Goal: Task Accomplishment & Management: Manage account settings

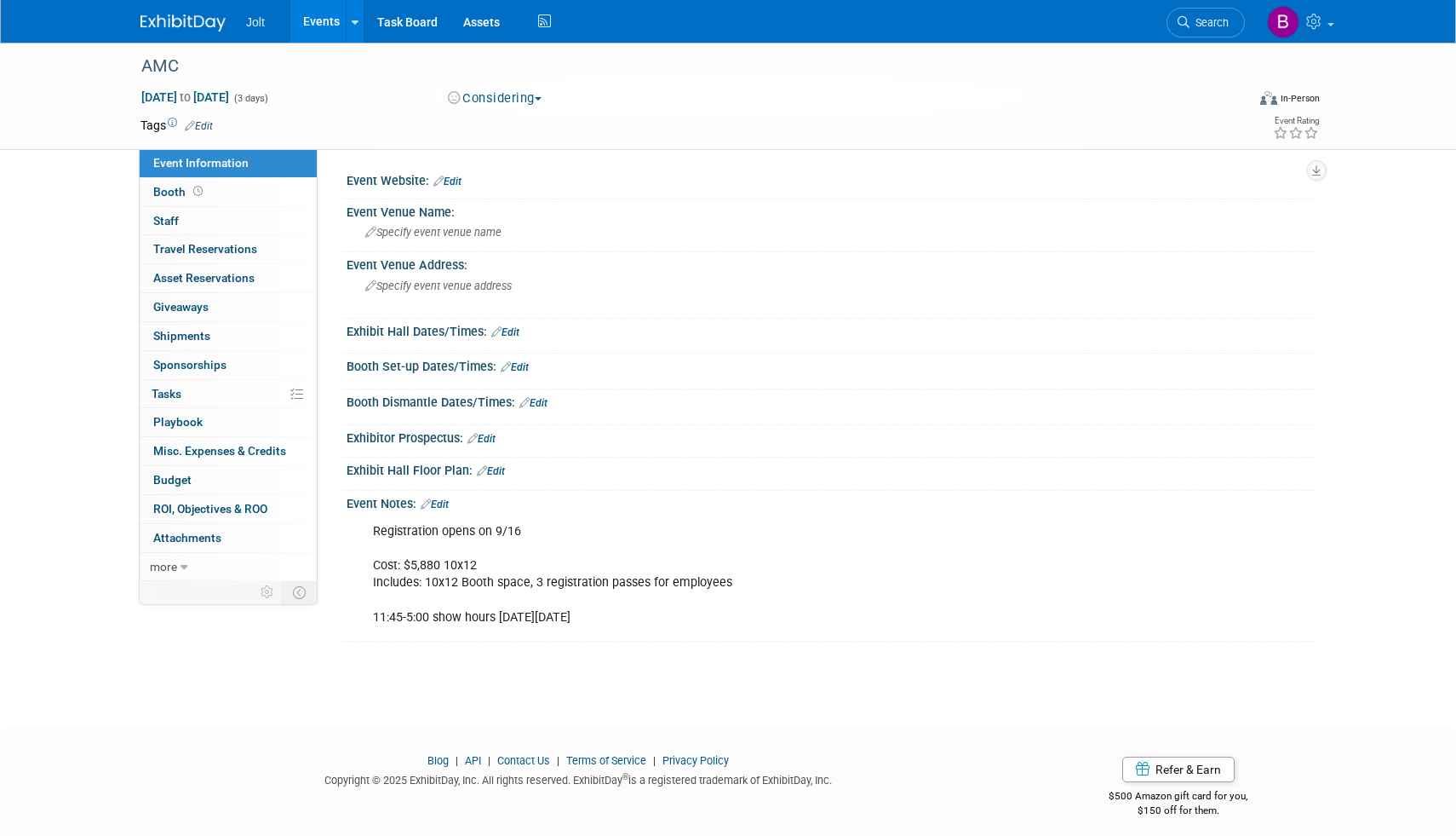
click at [204, 17] on img at bounding box center [183, 23] width 86 height 17
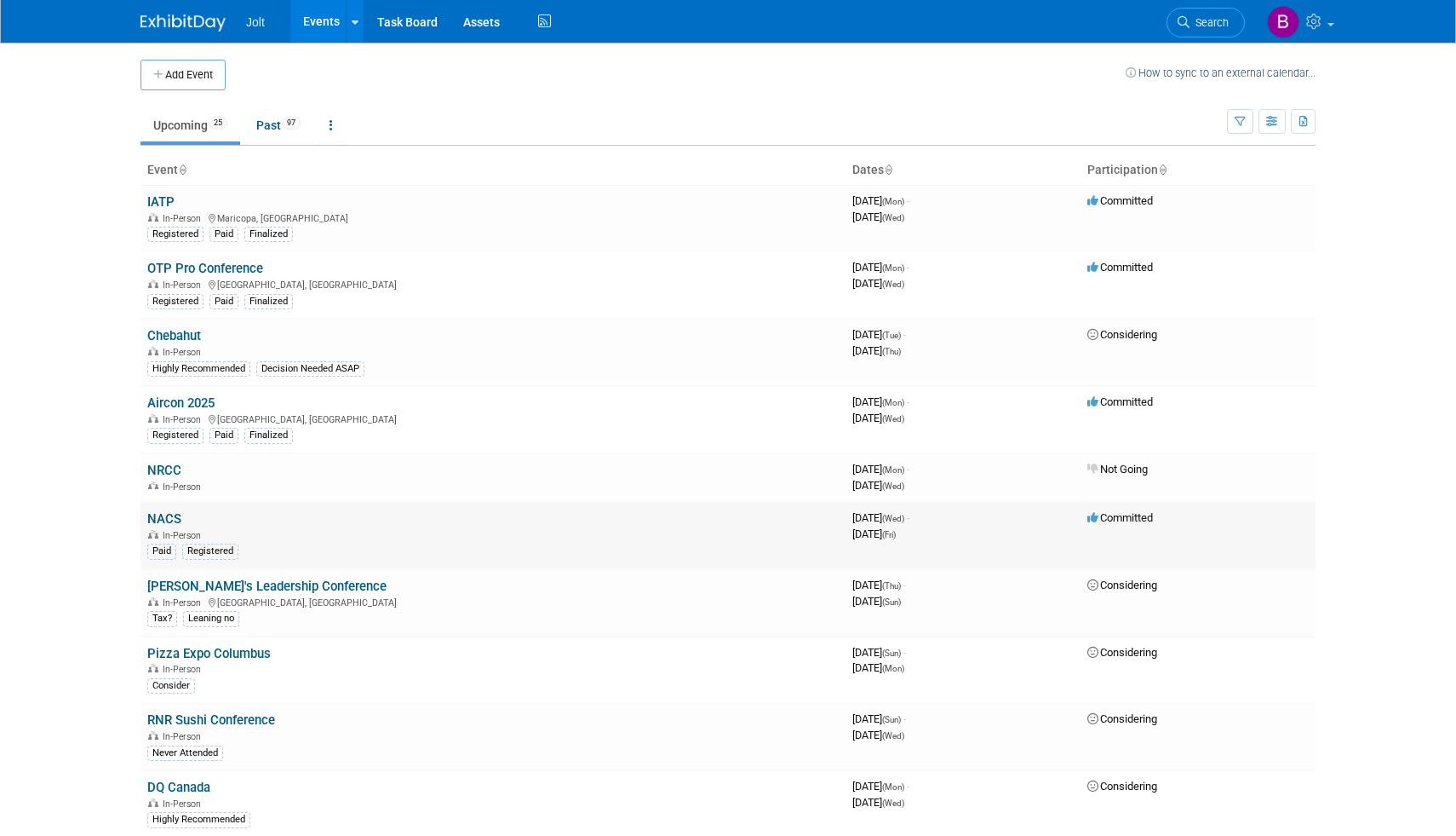
click at [164, 513] on link "NACS" at bounding box center [164, 519] width 34 height 15
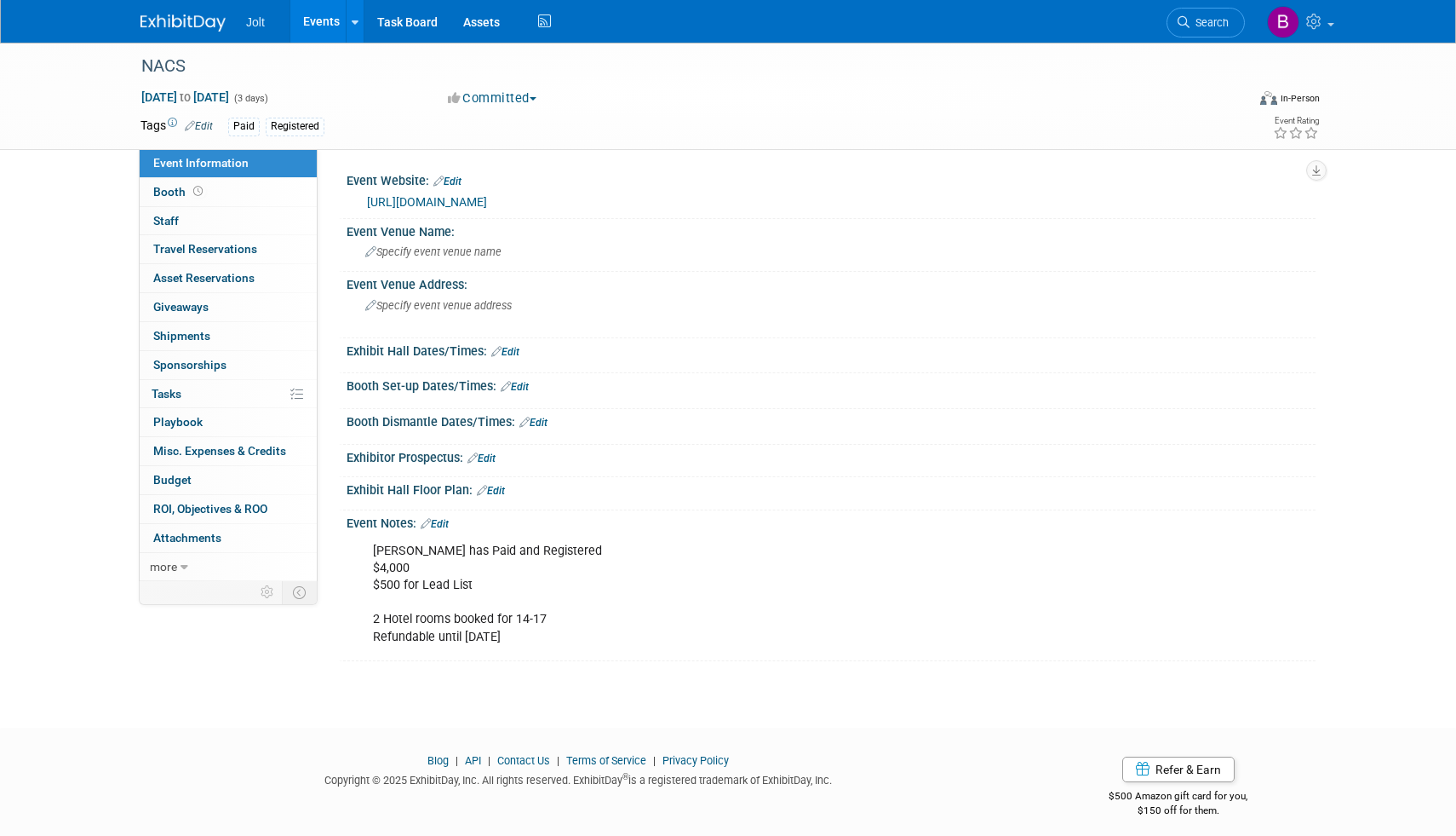
click at [434, 203] on link "[URL][DOMAIN_NAME]" at bounding box center [428, 201] width 120 height 13
click at [447, 519] on link "Edit" at bounding box center [435, 524] width 28 height 12
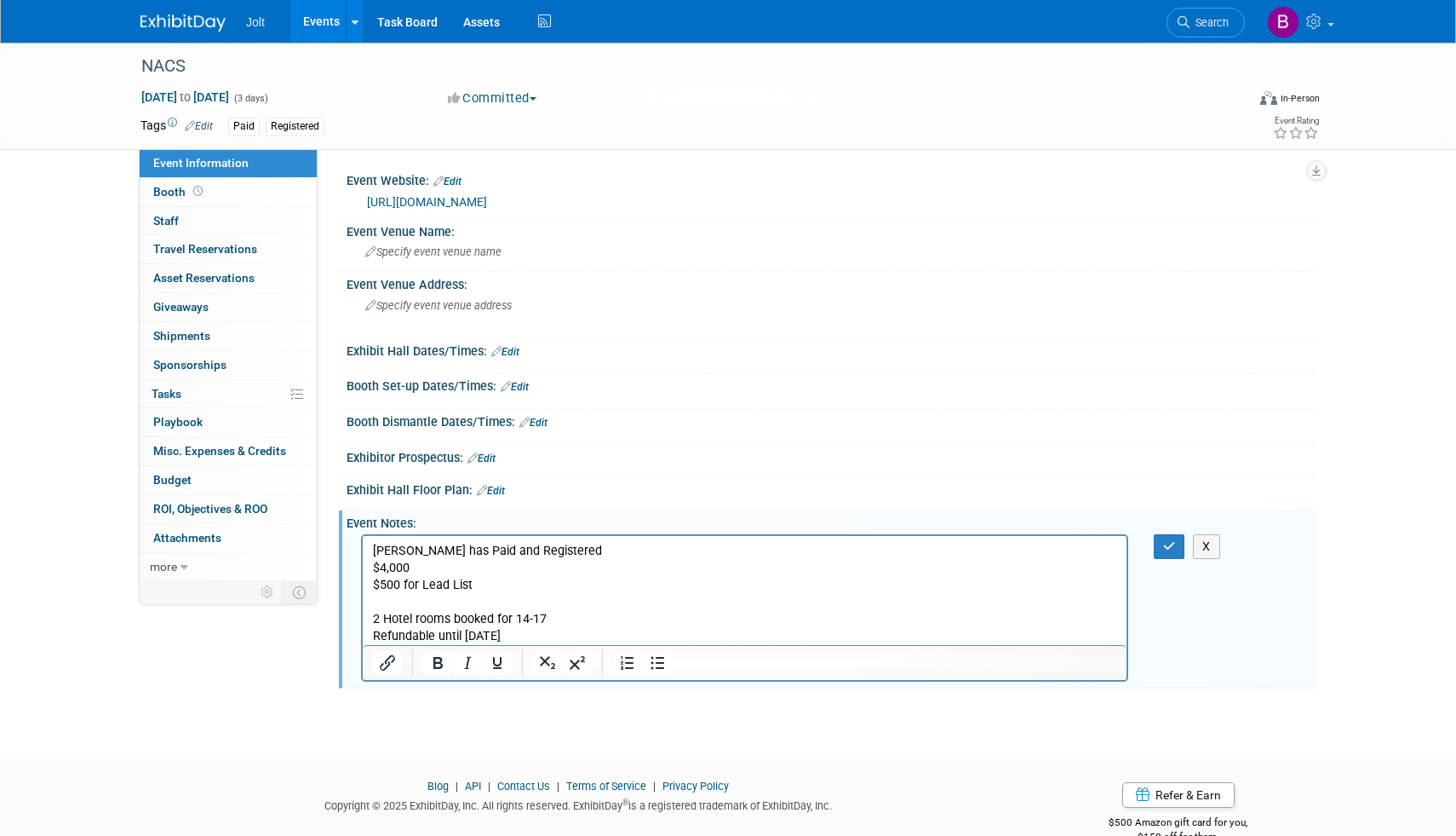
click at [507, 635] on p "[PERSON_NAME] has Paid and Registered $4,000 $500 for Lead List 2 Hotel rooms b…" at bounding box center [745, 593] width 744 height 103
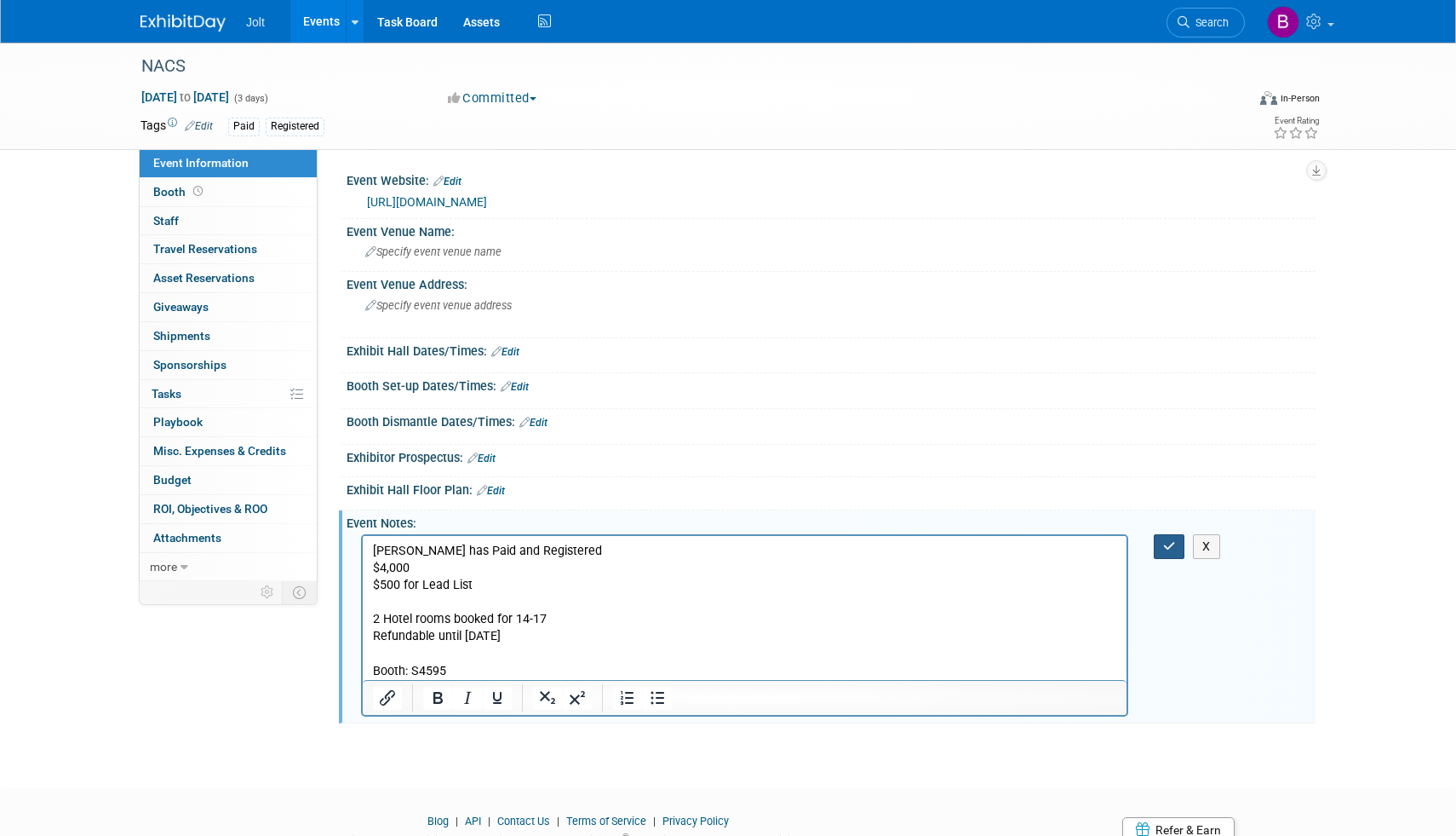
click at [1169, 539] on button "button" at bounding box center [1170, 546] width 32 height 24
